Goal: Check status: Check status

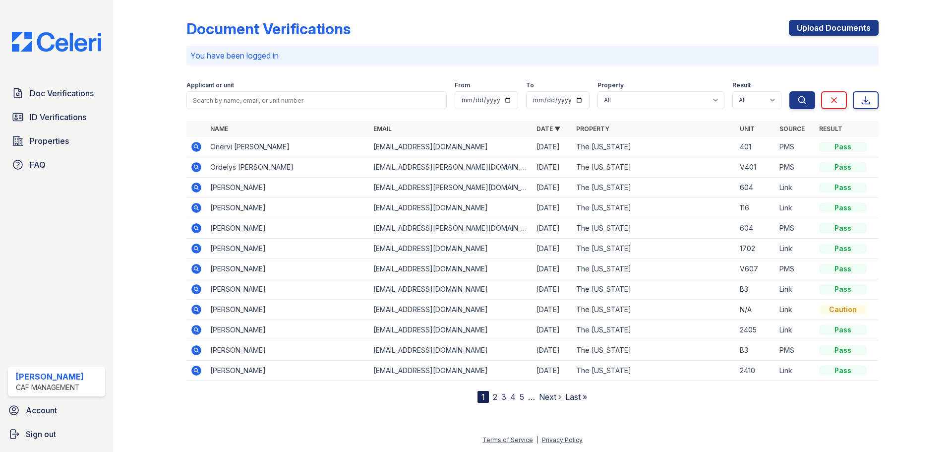
click at [155, 391] on div at bounding box center [158, 203] width 58 height 399
click at [283, 415] on div "Document Verifications Upload Documents You have been logged in Filter Applican…" at bounding box center [532, 209] width 807 height 418
click at [70, 92] on span "Doc Verifications" at bounding box center [62, 93] width 64 height 12
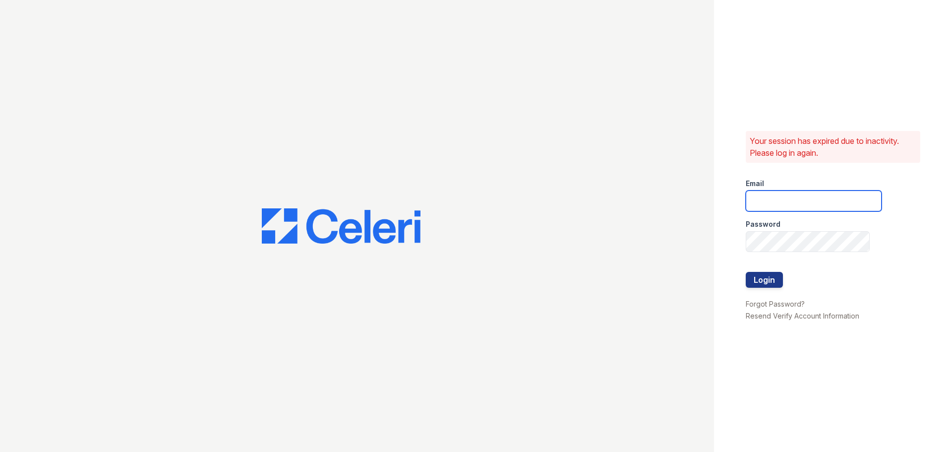
type input "[EMAIL_ADDRESS][DOMAIN_NAME]"
click at [771, 285] on button "Login" at bounding box center [764, 280] width 37 height 16
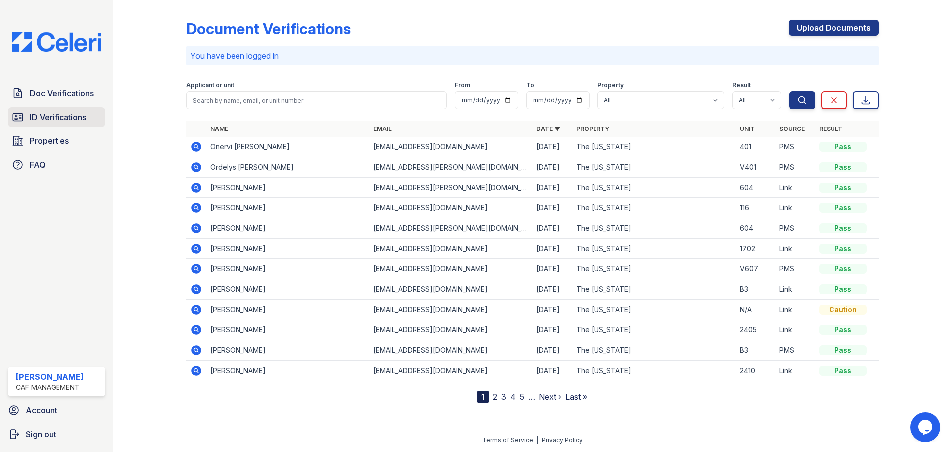
click at [73, 113] on span "ID Verifications" at bounding box center [58, 117] width 57 height 12
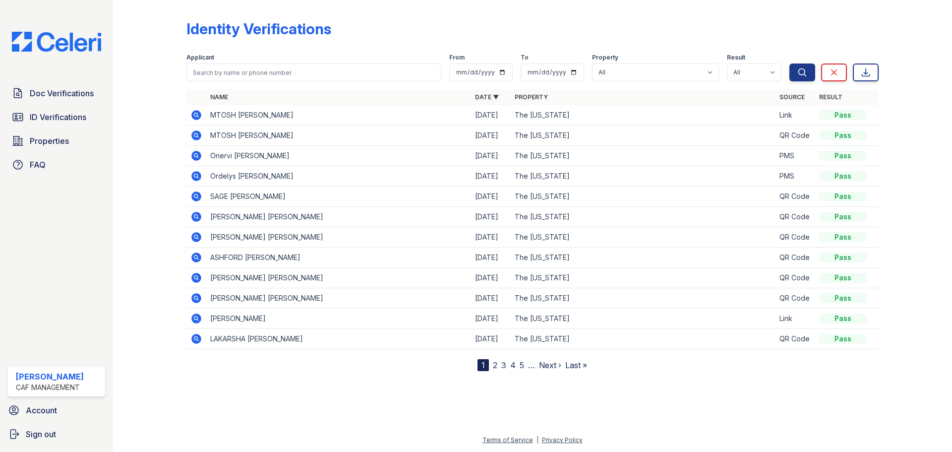
click at [496, 362] on link "2" at bounding box center [495, 365] width 4 height 10
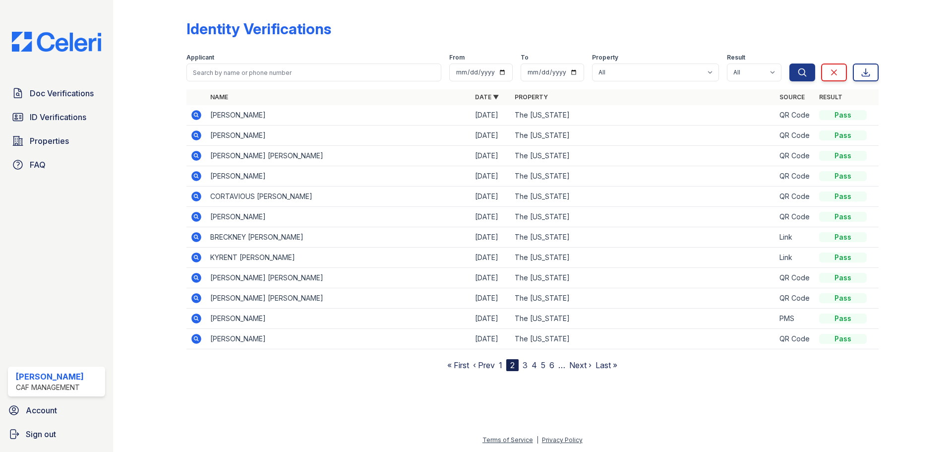
click at [527, 364] on link "3" at bounding box center [525, 365] width 5 height 10
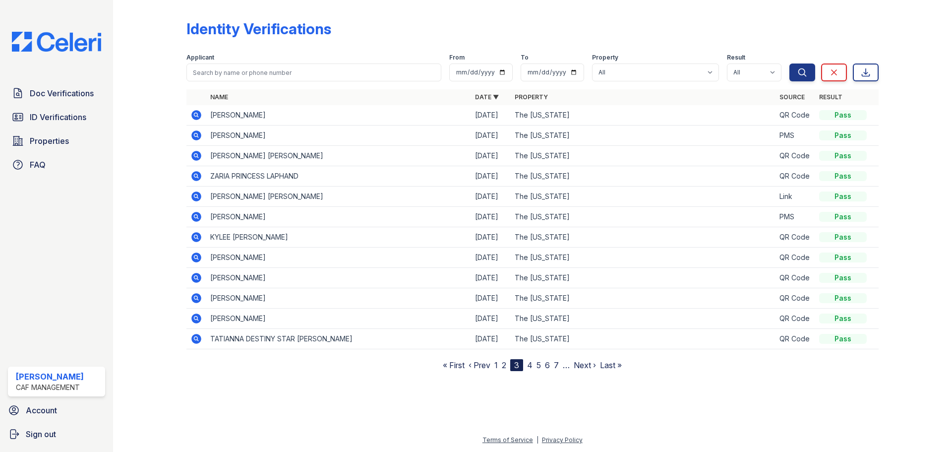
click at [497, 364] on link "1" at bounding box center [495, 365] width 3 height 10
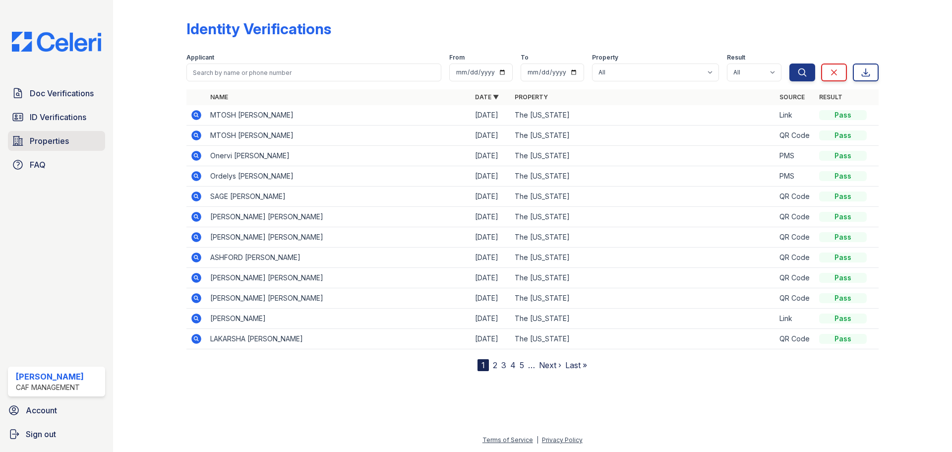
click at [58, 144] on span "Properties" at bounding box center [49, 141] width 39 height 12
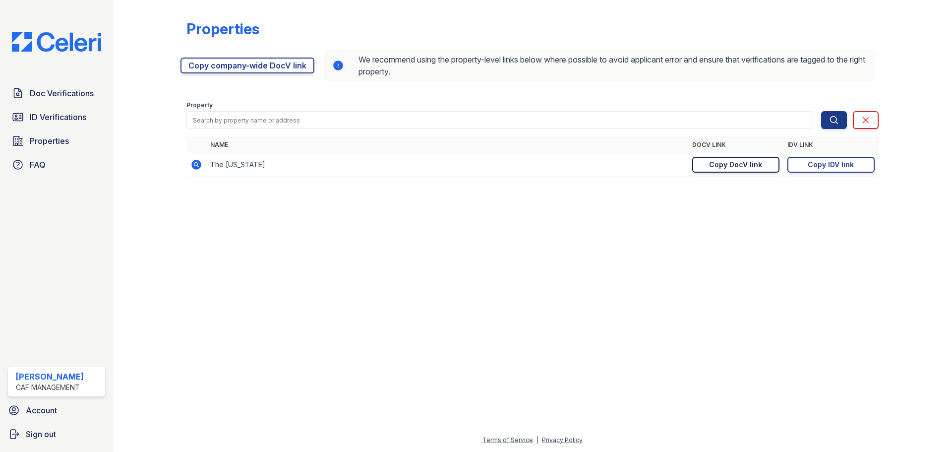
click at [754, 162] on div "Copy DocV link" at bounding box center [735, 165] width 53 height 10
click at [804, 162] on link "Copy IDV link Copy link" at bounding box center [830, 165] width 87 height 16
click at [71, 96] on span "Doc Verifications" at bounding box center [62, 93] width 64 height 12
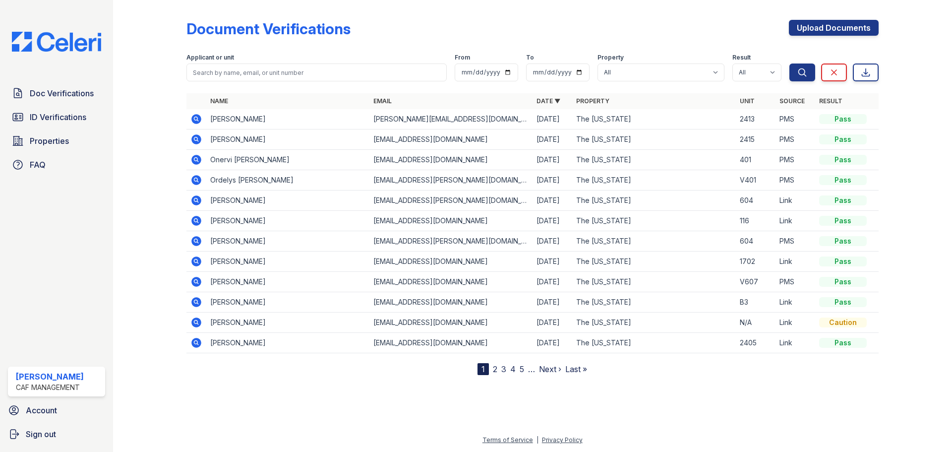
click at [194, 139] on icon at bounding box center [196, 139] width 12 height 12
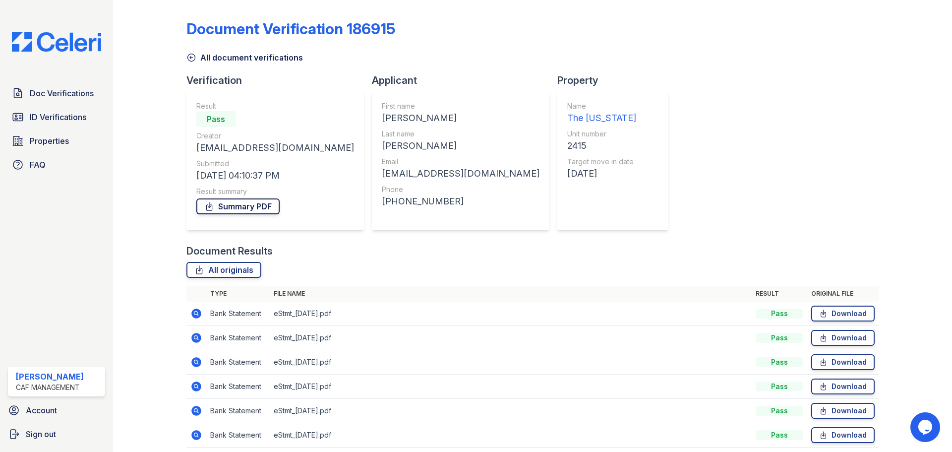
click at [236, 205] on link "Summary PDF" at bounding box center [237, 206] width 83 height 16
click at [59, 113] on span "ID Verifications" at bounding box center [58, 117] width 57 height 12
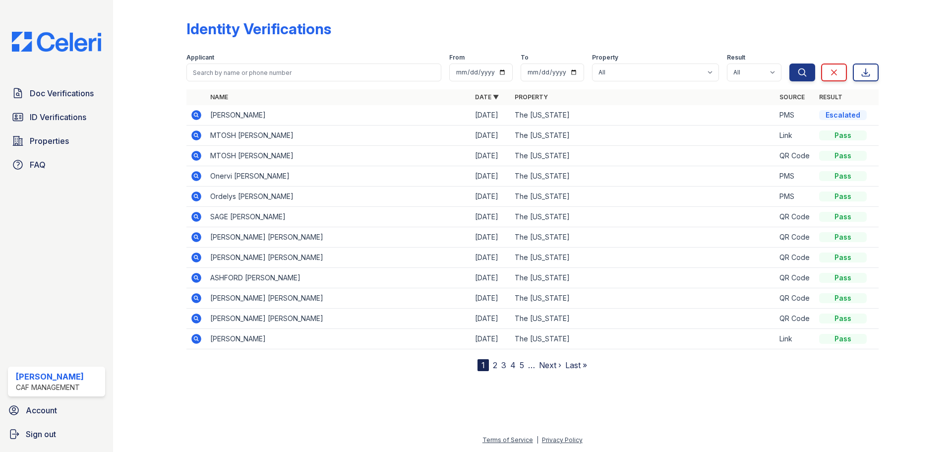
click at [199, 117] on icon at bounding box center [196, 115] width 10 height 10
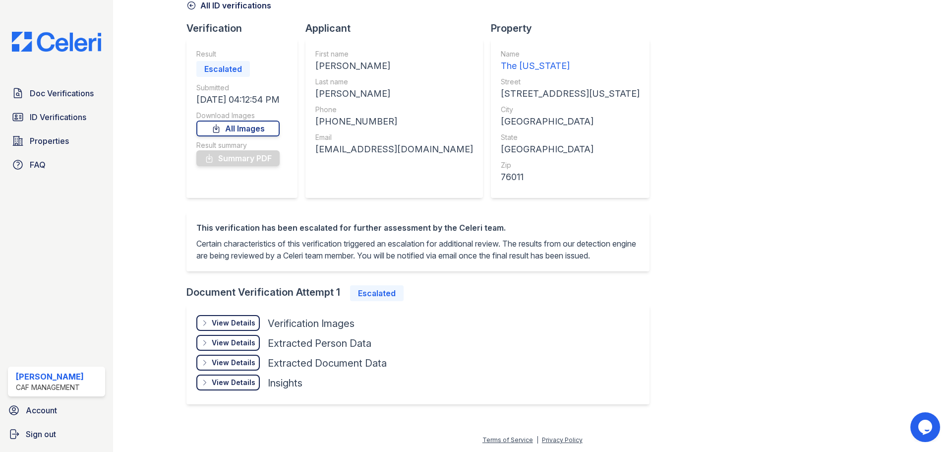
scroll to position [64, 0]
click at [222, 323] on div "View Details" at bounding box center [234, 323] width 44 height 10
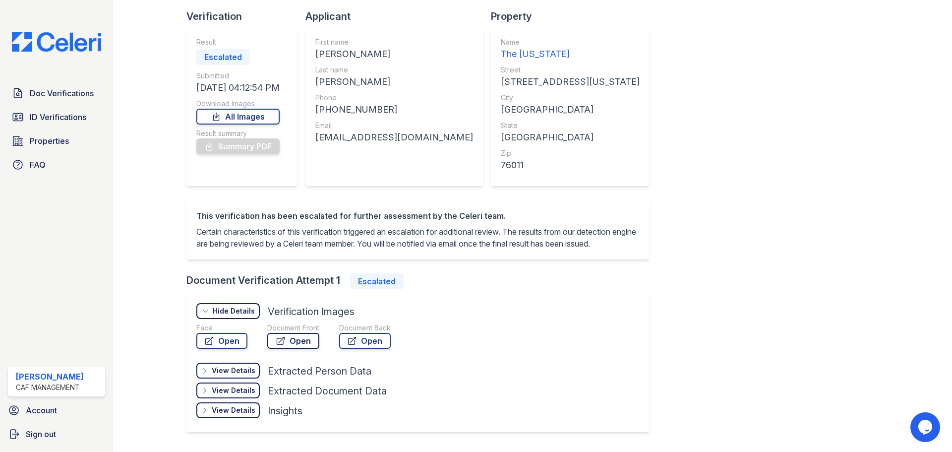
click at [291, 349] on link "Open" at bounding box center [293, 341] width 52 height 16
click at [45, 94] on span "Doc Verifications" at bounding box center [62, 93] width 64 height 12
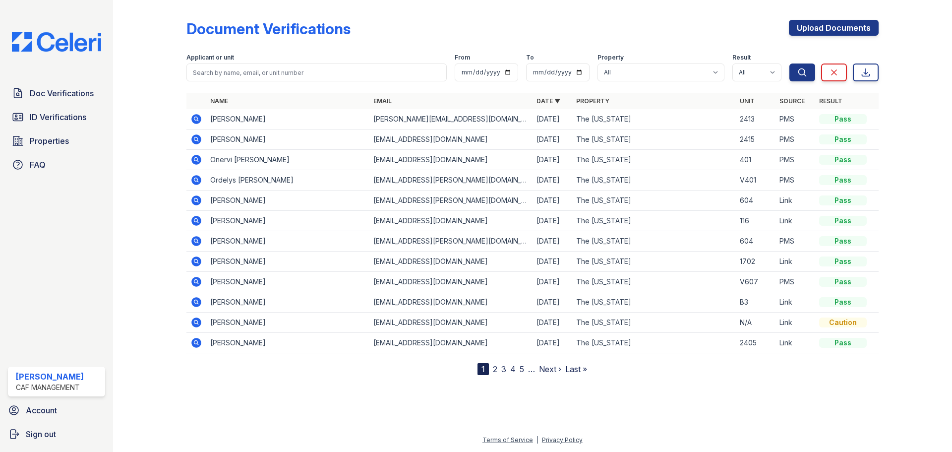
click at [38, 266] on div "Doc Verifications ID Verifications Properties FAQ Maria Gomez CAF Management Ac…" at bounding box center [56, 226] width 113 height 452
